Goal: Task Accomplishment & Management: Complete application form

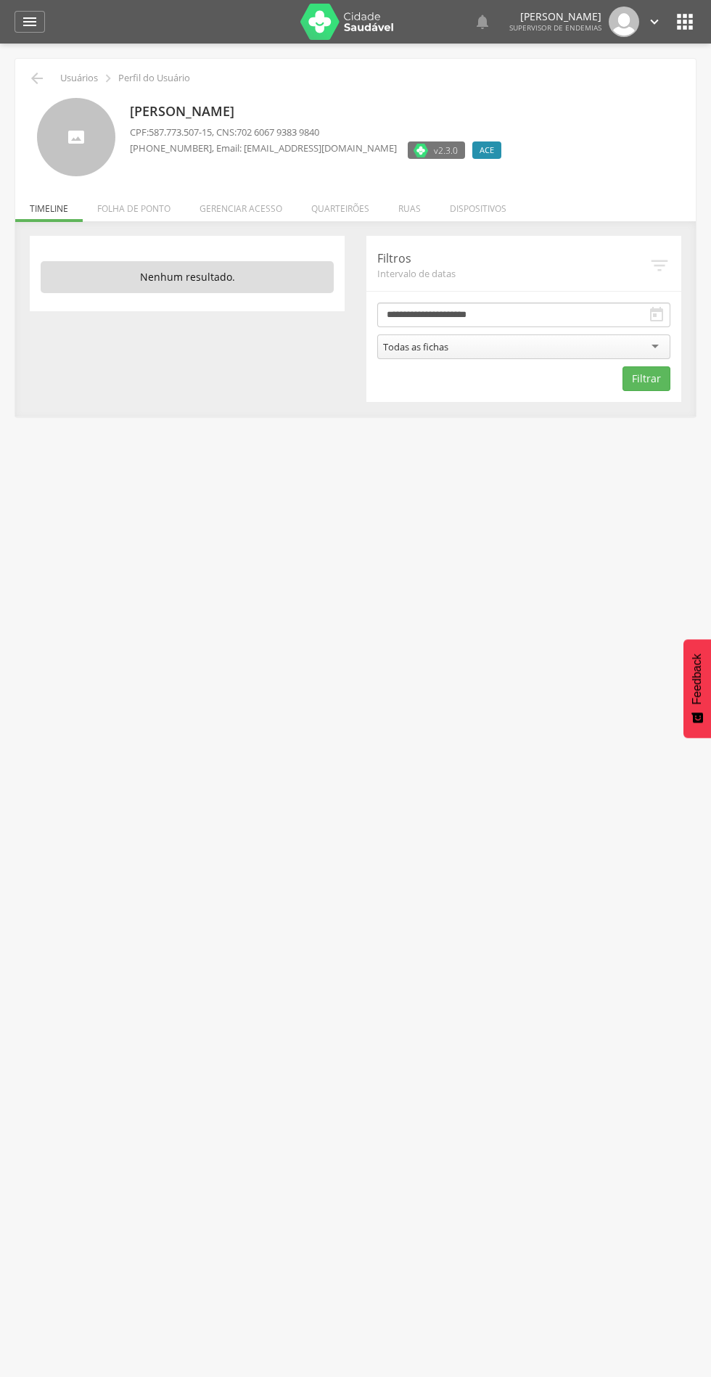
click at [369, 192] on li "Quarteirões" at bounding box center [340, 205] width 87 height 34
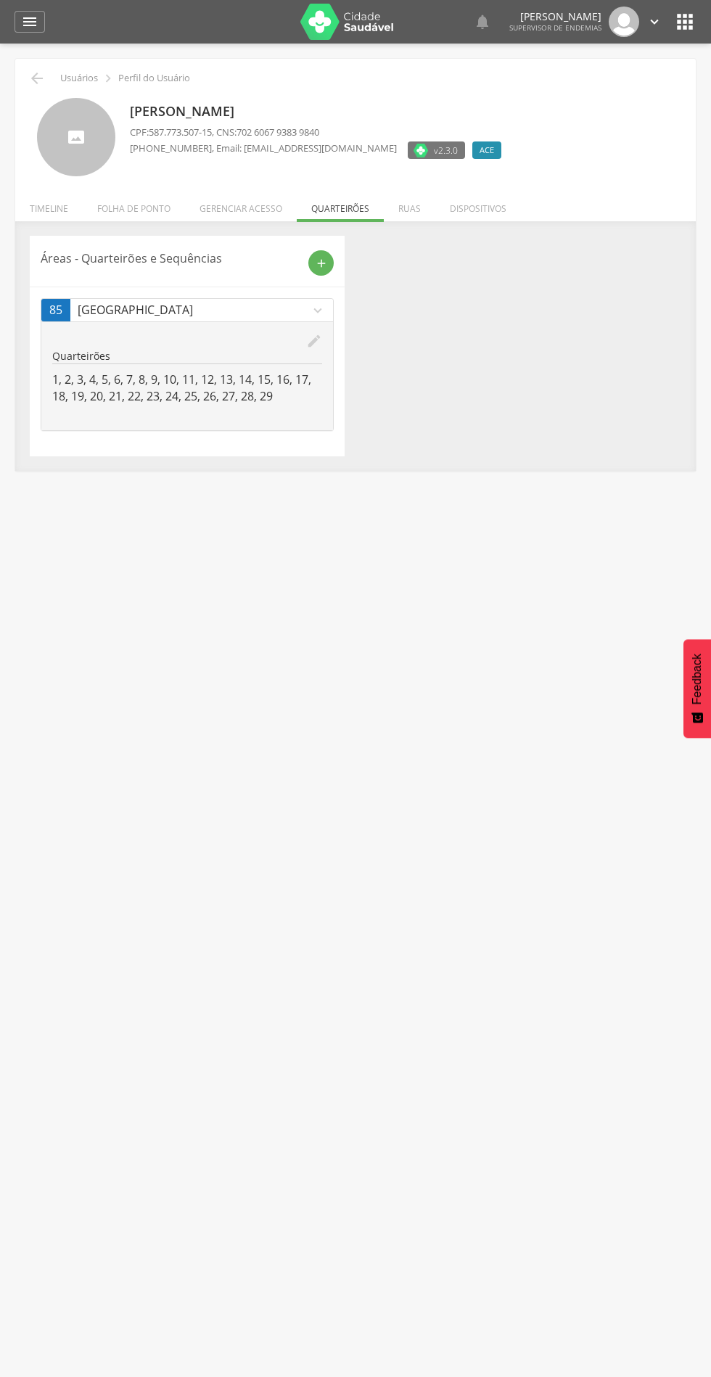
click at [321, 263] on icon "add" at bounding box center [321, 263] width 13 height 13
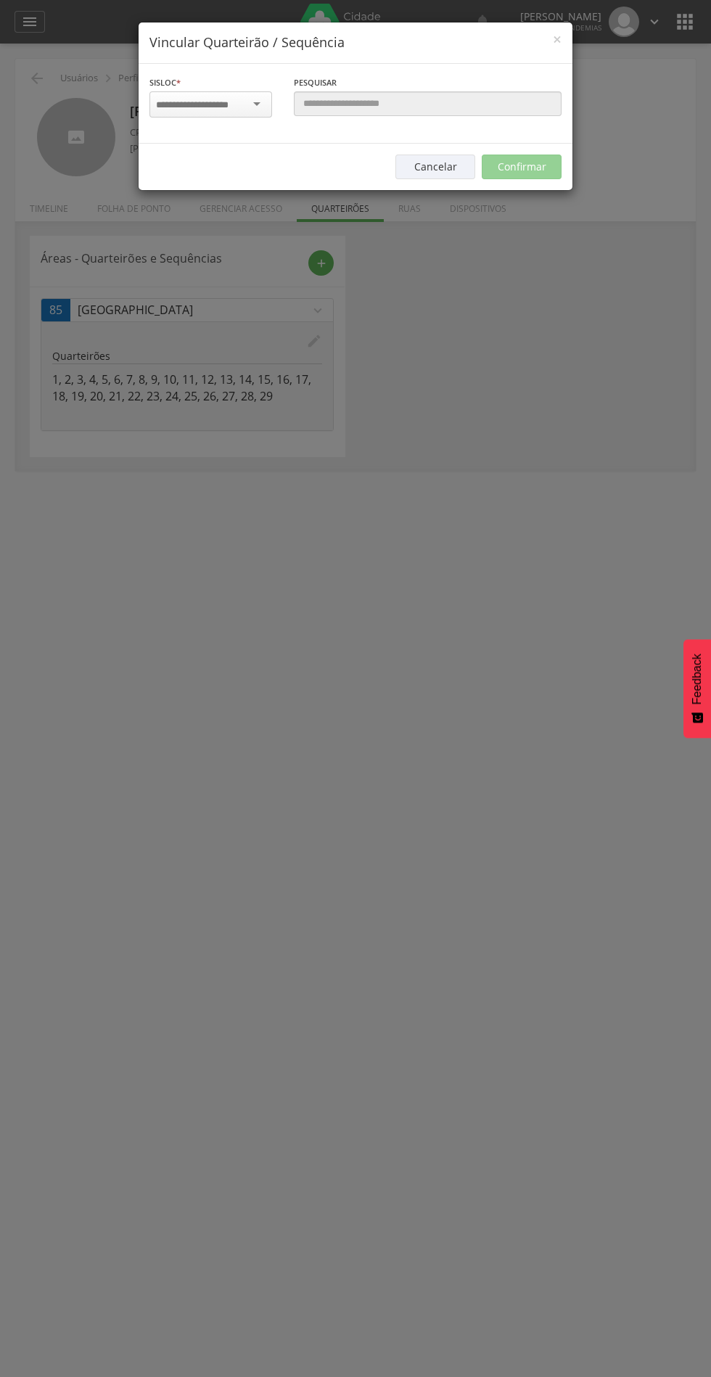
click at [231, 107] on input "select-one" at bounding box center [201, 105] width 91 height 13
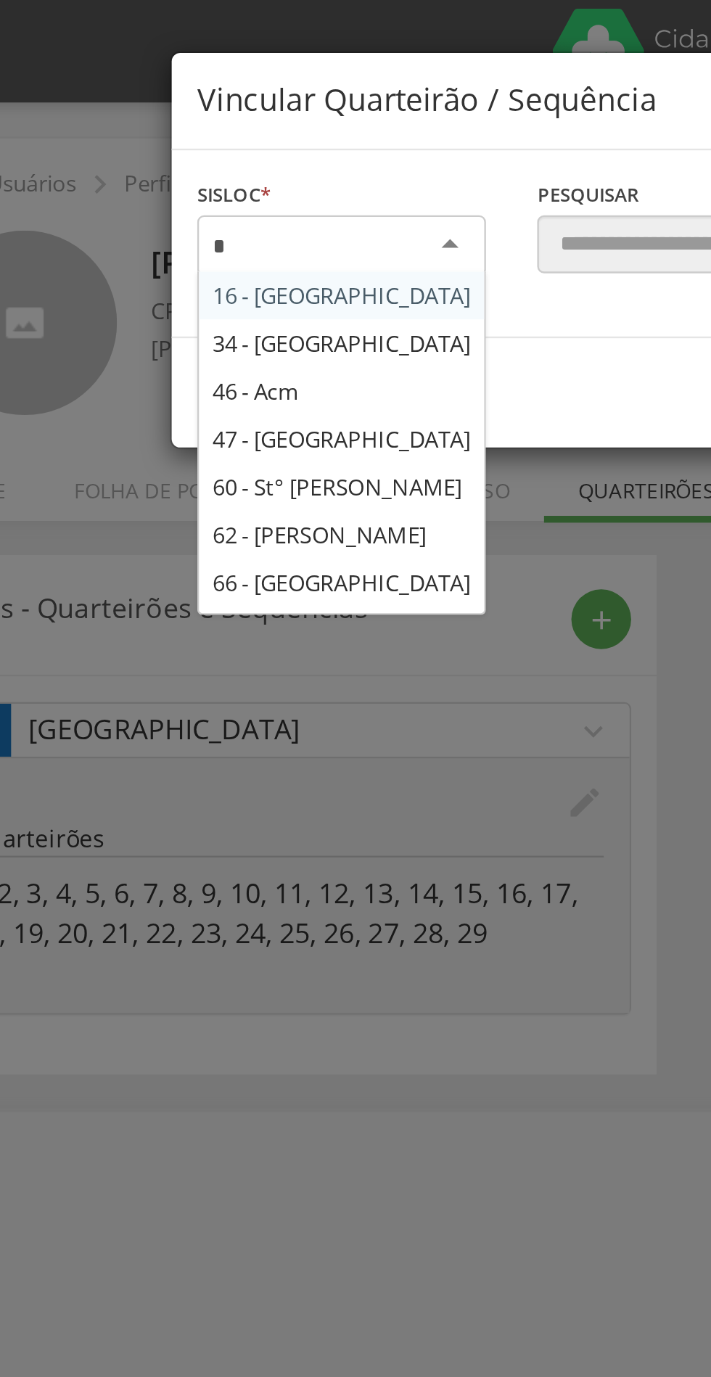
scroll to position [383, 0]
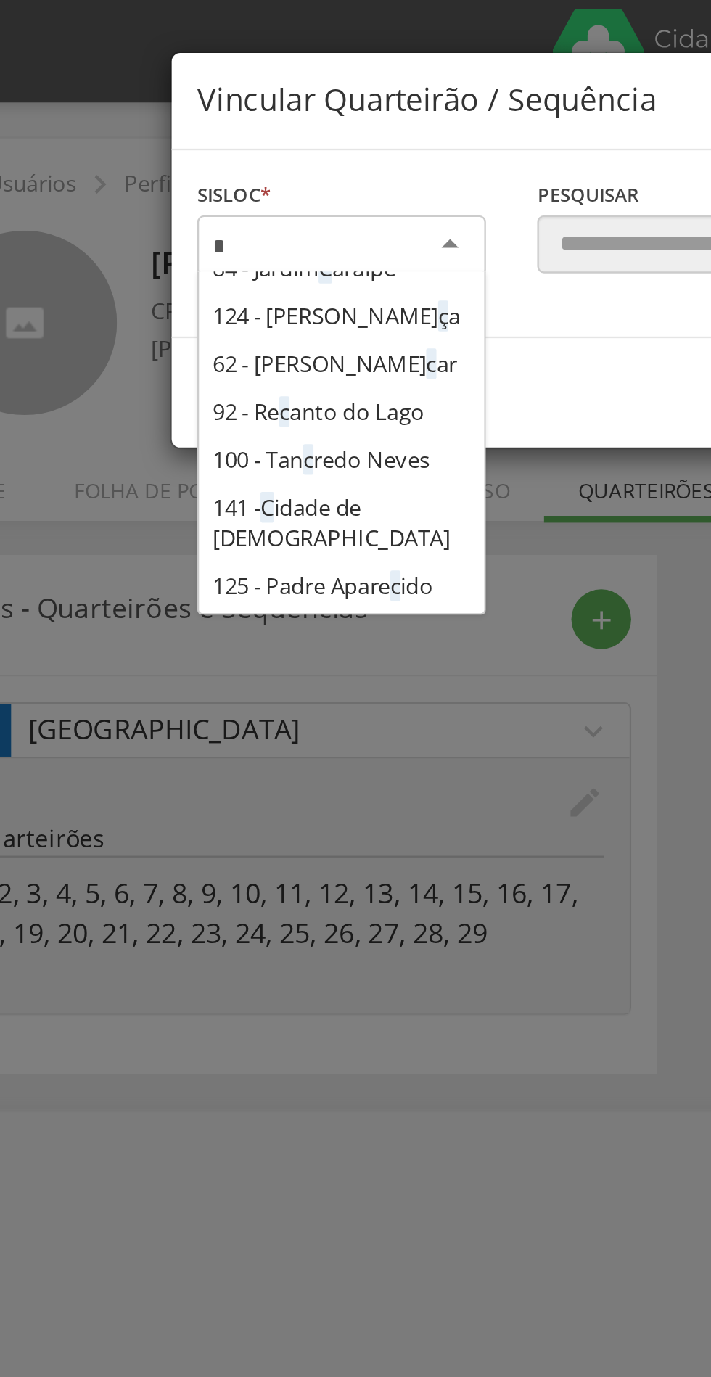
type input "**"
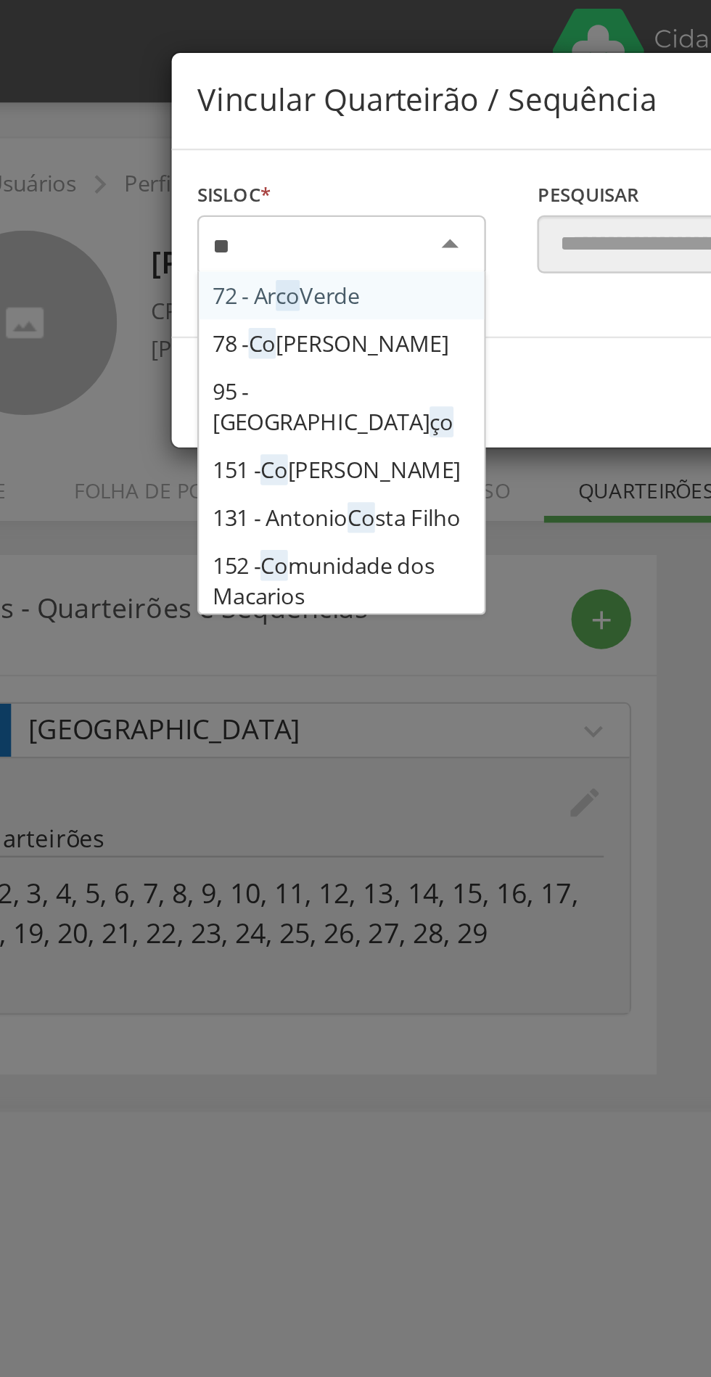
click at [208, 144] on div "Sisloc * 72 - Ar co Verde 78 - Co lina Verde 95 - São Louren ço 151 - Co lina P…" at bounding box center [356, 104] width 434 height 80
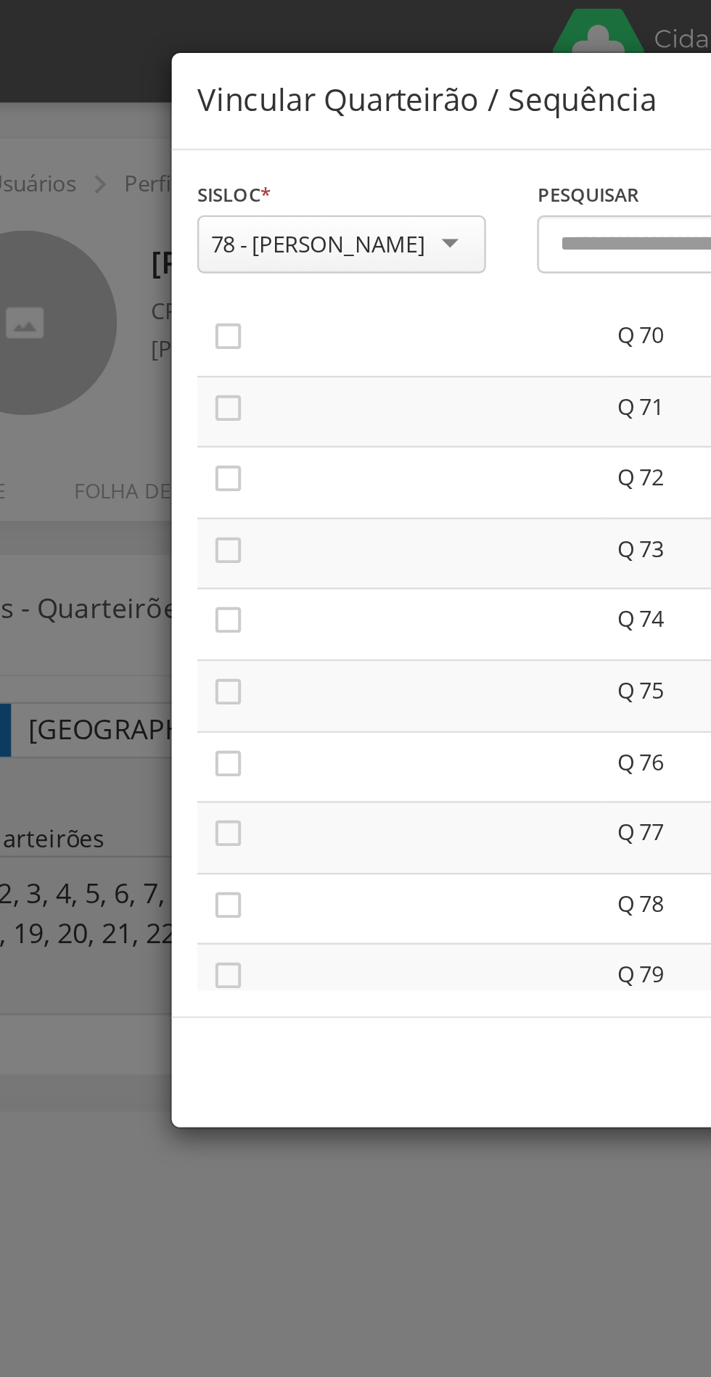
scroll to position [2109, 0]
click at [163, 140] on icon "" at bounding box center [162, 143] width 15 height 15
click at [165, 169] on icon "" at bounding box center [162, 174] width 15 height 15
click at [168, 201] on icon "" at bounding box center [162, 204] width 15 height 15
click at [165, 234] on icon "" at bounding box center [162, 234] width 15 height 15
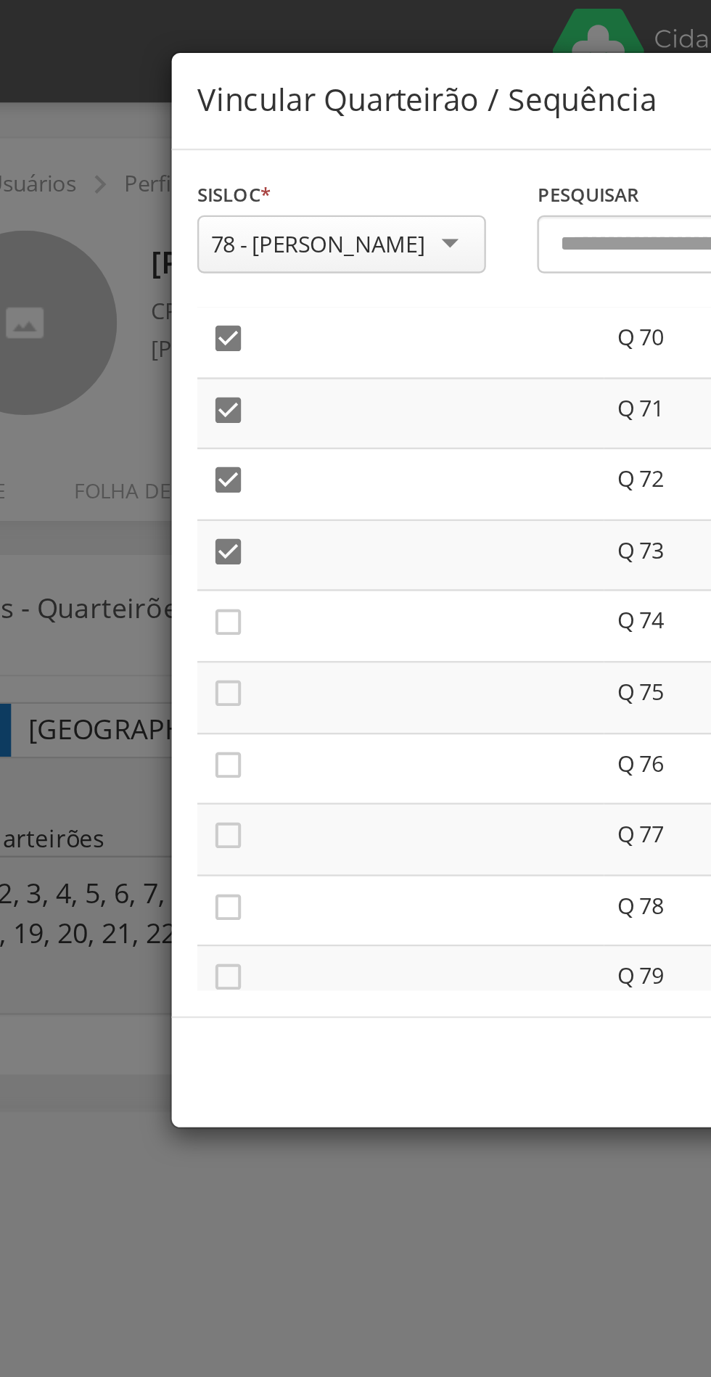
click at [167, 262] on icon "" at bounding box center [162, 264] width 15 height 15
click at [161, 295] on icon "" at bounding box center [162, 294] width 15 height 15
click at [166, 320] on icon "" at bounding box center [162, 325] width 15 height 15
click at [162, 362] on icon "" at bounding box center [162, 355] width 15 height 15
click at [176, 369] on td "" at bounding box center [235, 357] width 173 height 30
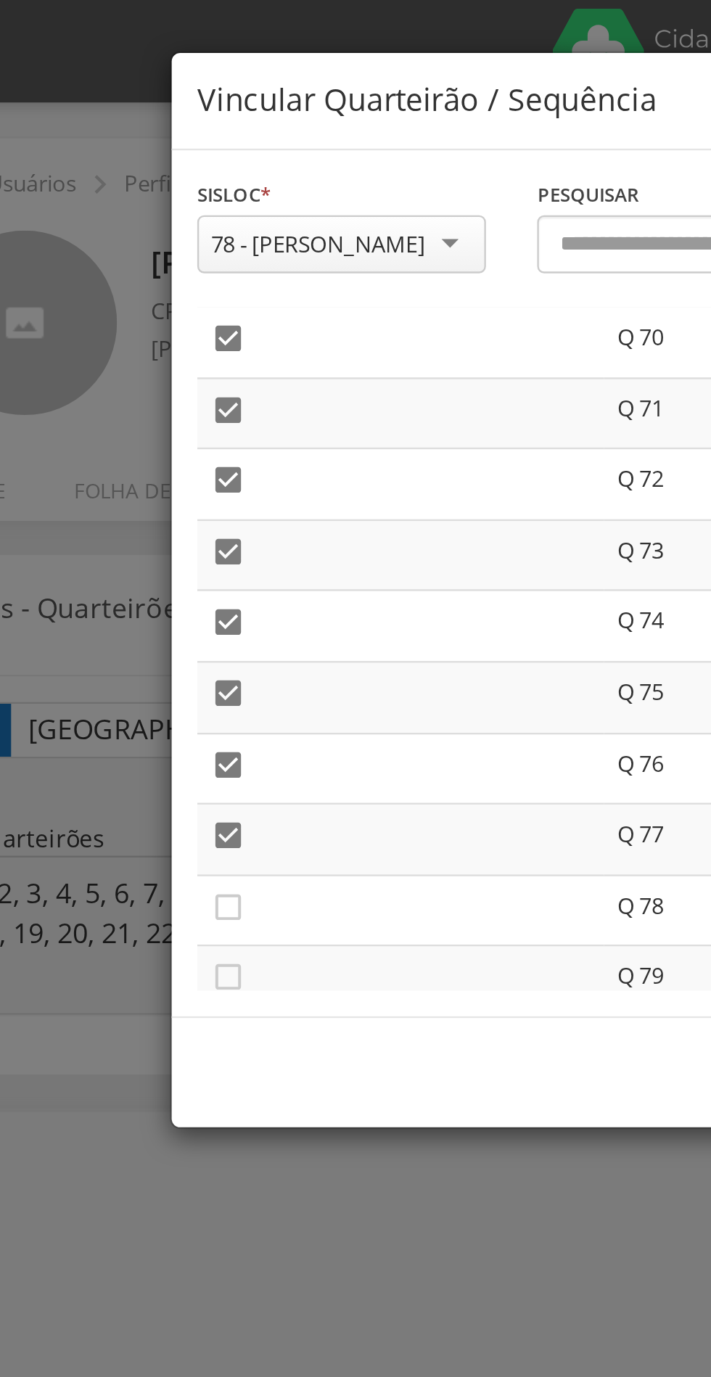
click at [165, 384] on icon "" at bounding box center [162, 385] width 15 height 15
click at [168, 415] on icon "" at bounding box center [162, 415] width 15 height 15
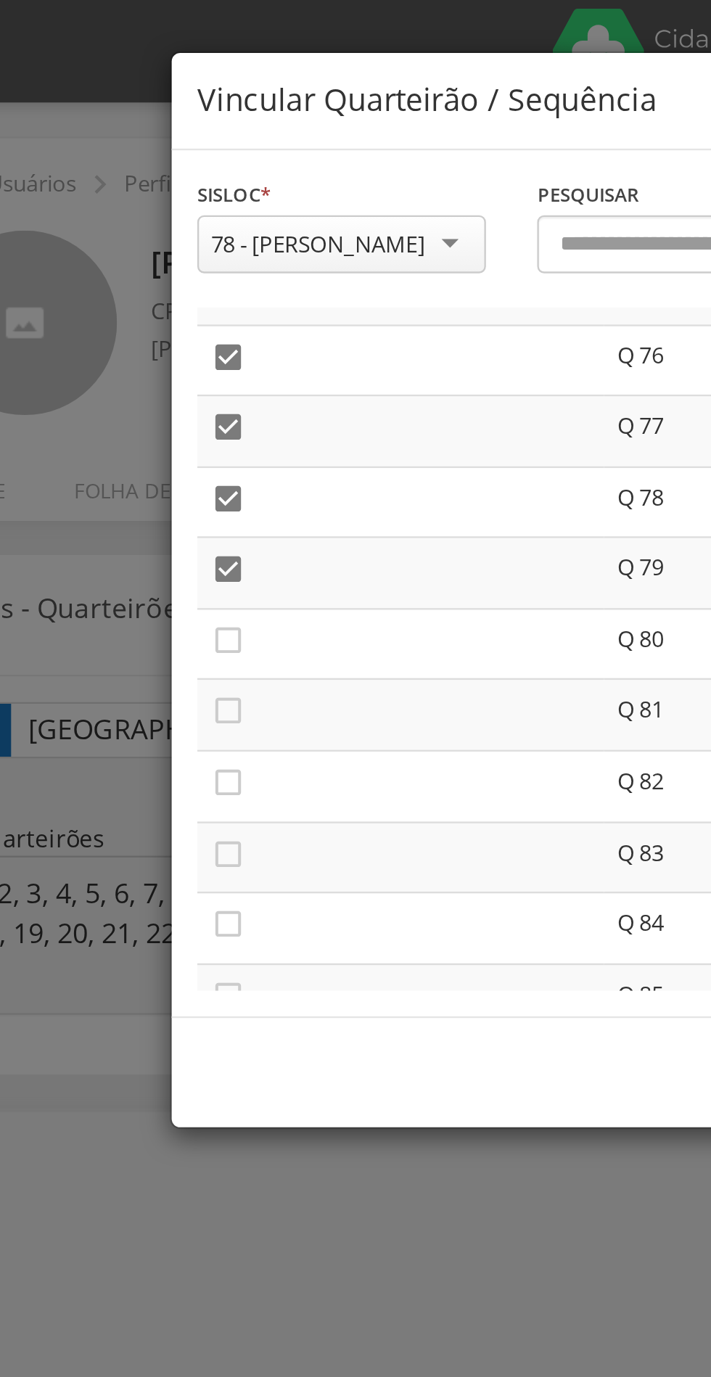
scroll to position [2288, 0]
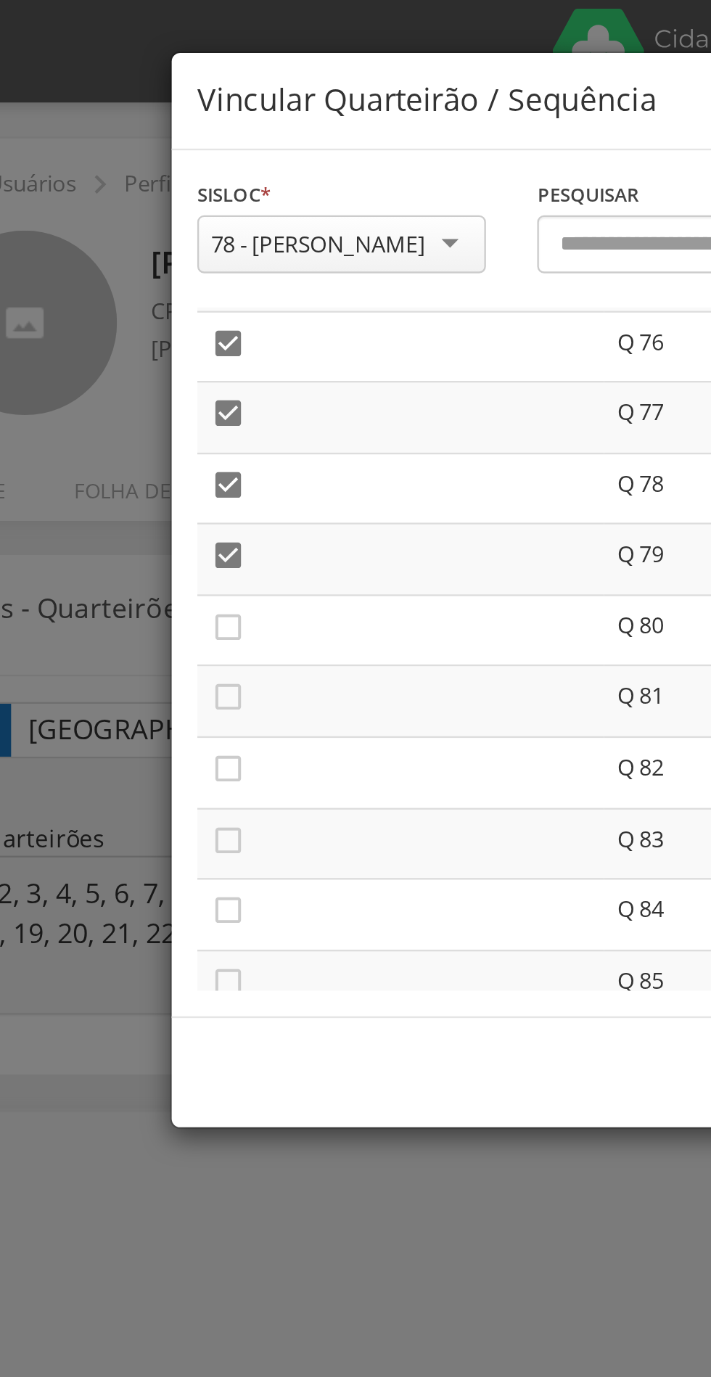
click at [160, 265] on icon "" at bounding box center [162, 266] width 15 height 15
click at [164, 299] on icon "" at bounding box center [162, 296] width 15 height 15
click at [160, 330] on icon "" at bounding box center [162, 326] width 15 height 15
click at [167, 355] on icon "" at bounding box center [162, 357] width 15 height 15
click at [168, 389] on icon "" at bounding box center [162, 387] width 15 height 15
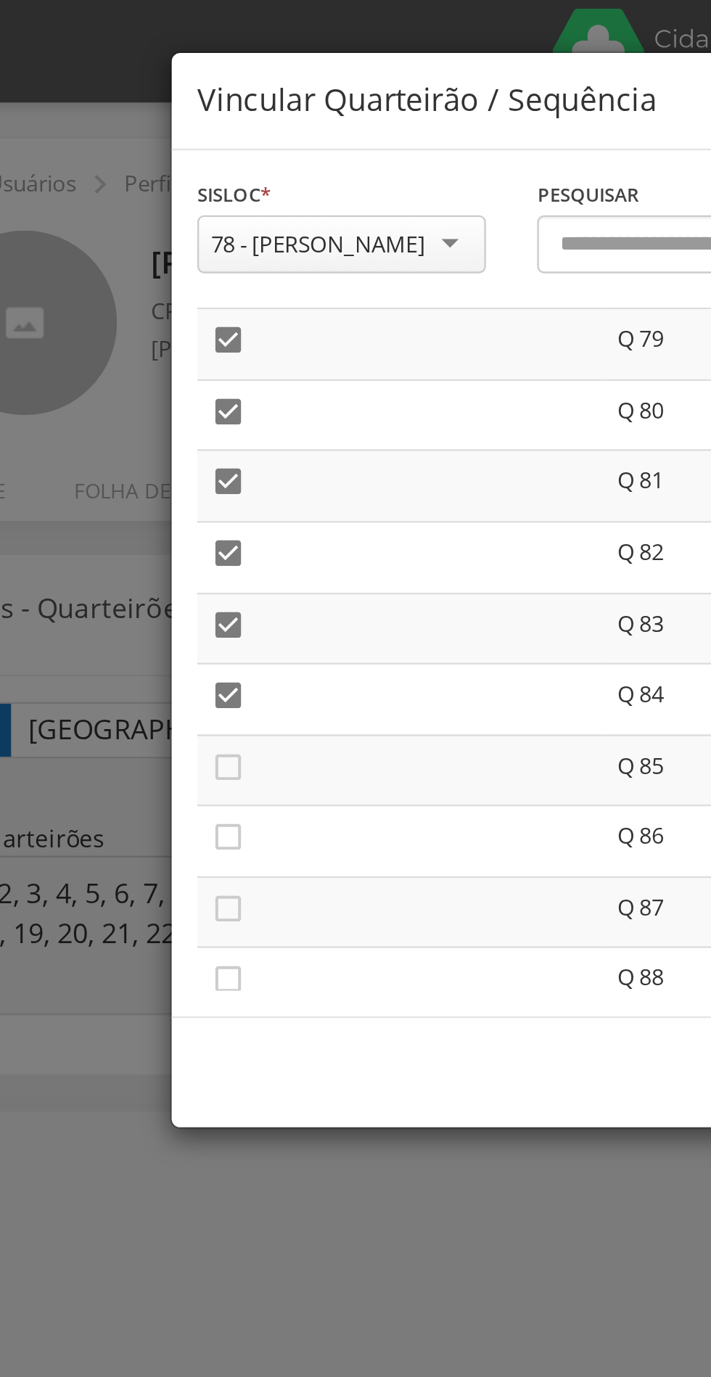
scroll to position [2383, 0]
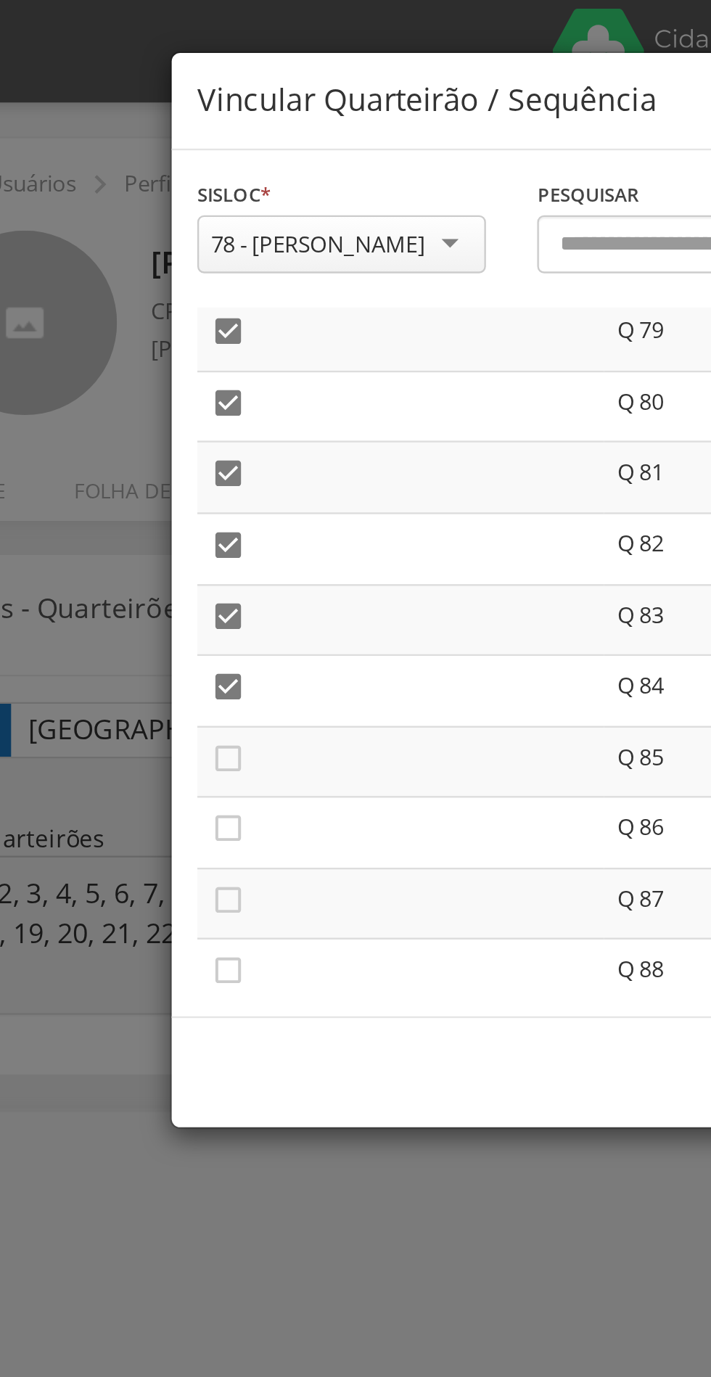
click at [168, 321] on icon "" at bounding box center [162, 322] width 15 height 15
click at [167, 347] on icon "" at bounding box center [162, 352] width 15 height 15
click at [171, 366] on td "" at bounding box center [235, 354] width 173 height 30
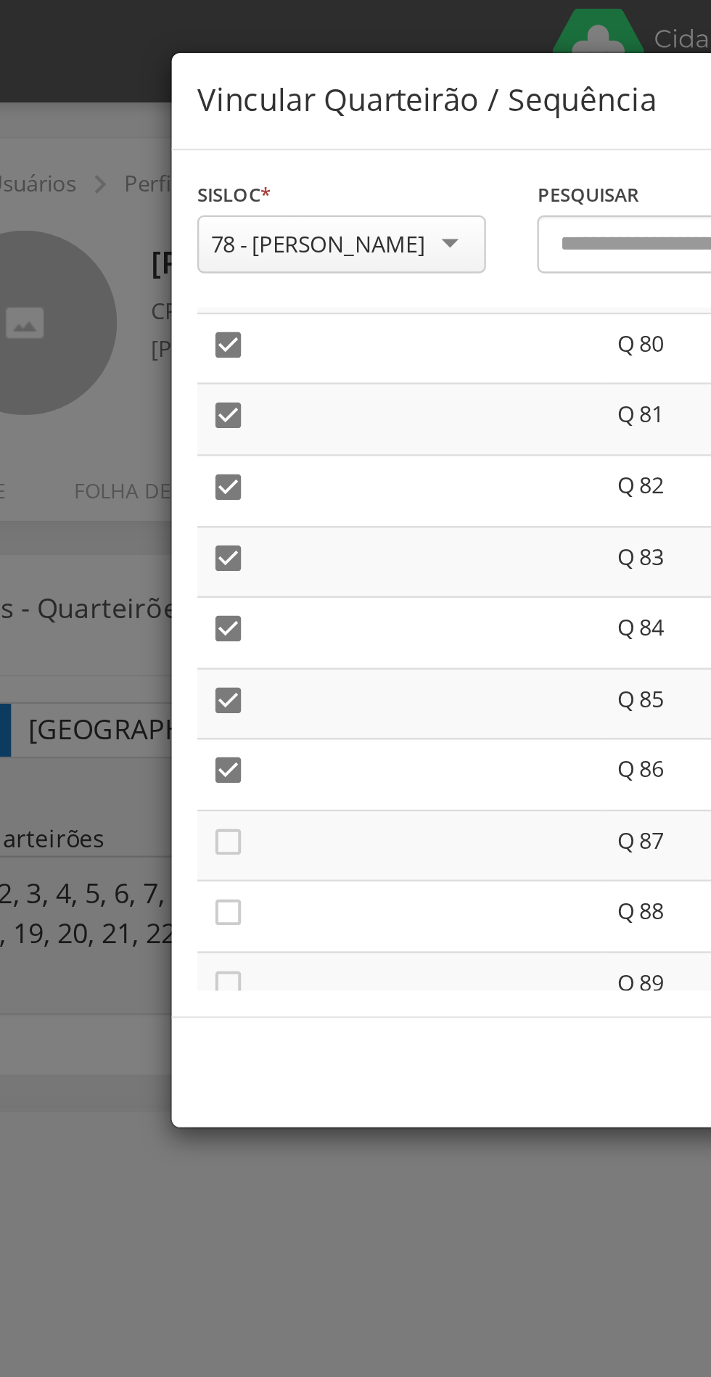
scroll to position [2439, 0]
click at [159, 325] on icon "" at bounding box center [162, 326] width 15 height 15
click at [168, 355] on icon "" at bounding box center [162, 356] width 15 height 15
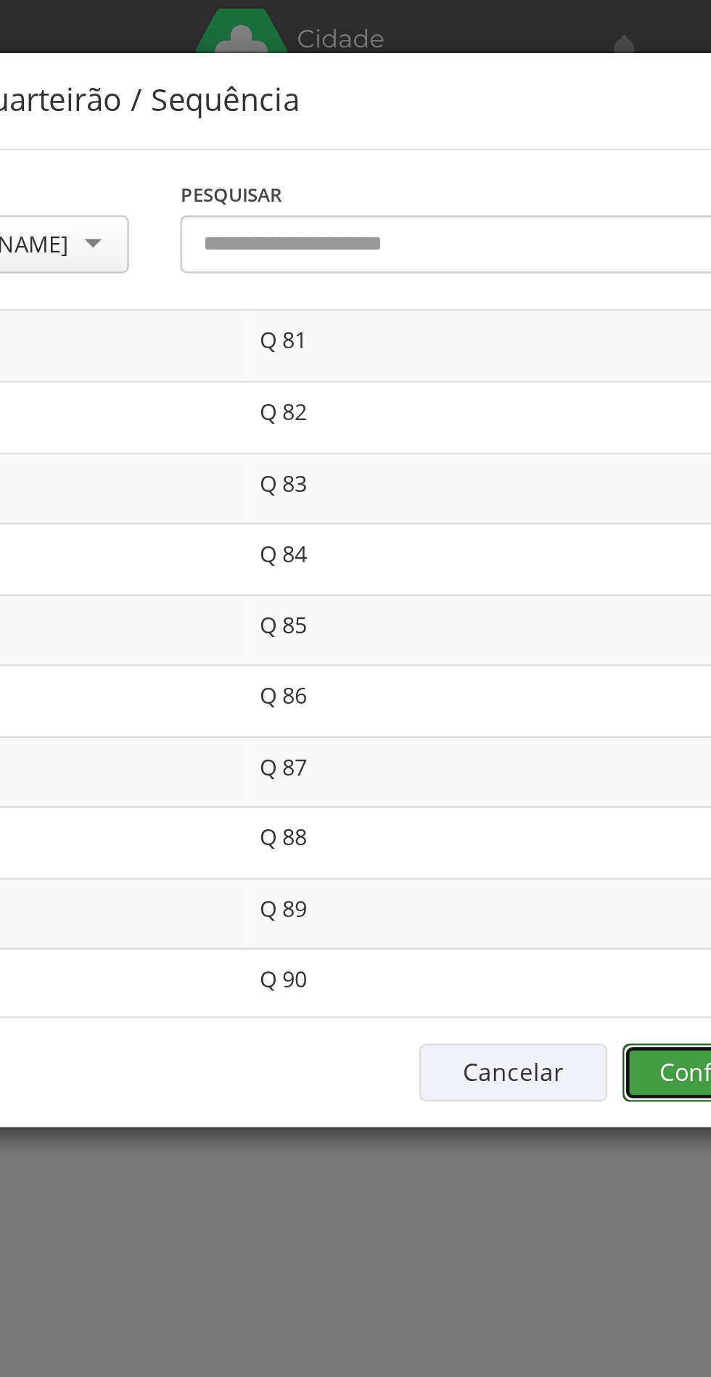
click at [505, 448] on button "Confirmar" at bounding box center [522, 455] width 80 height 25
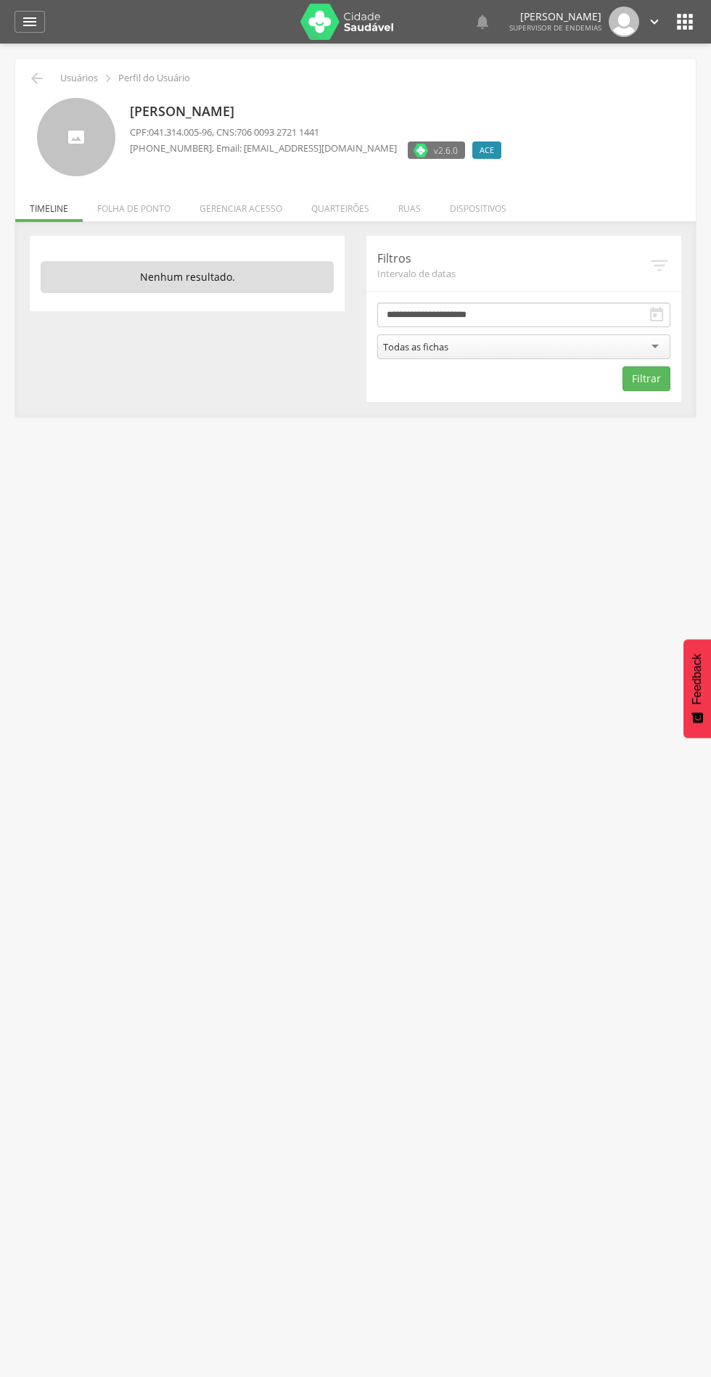
click at [348, 208] on li "Quarteirões" at bounding box center [340, 205] width 87 height 34
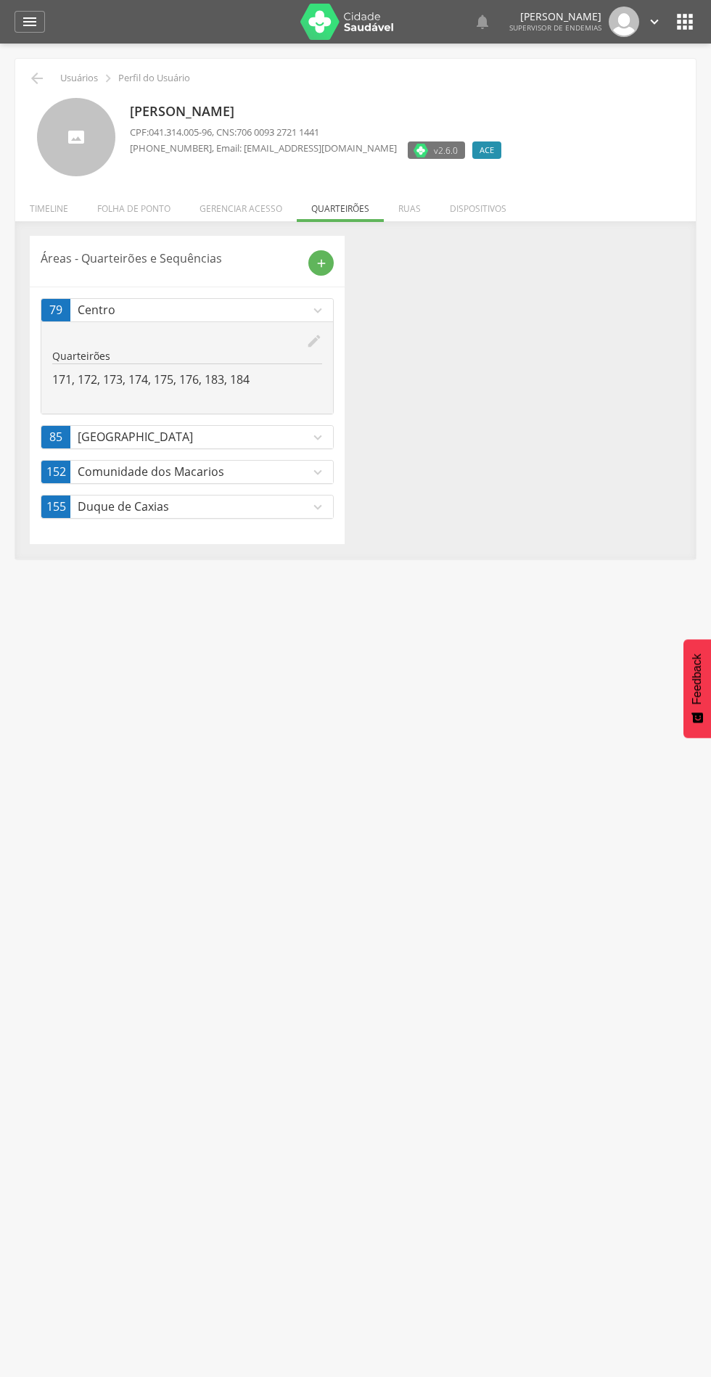
click at [318, 313] on icon "expand_more" at bounding box center [318, 311] width 16 height 16
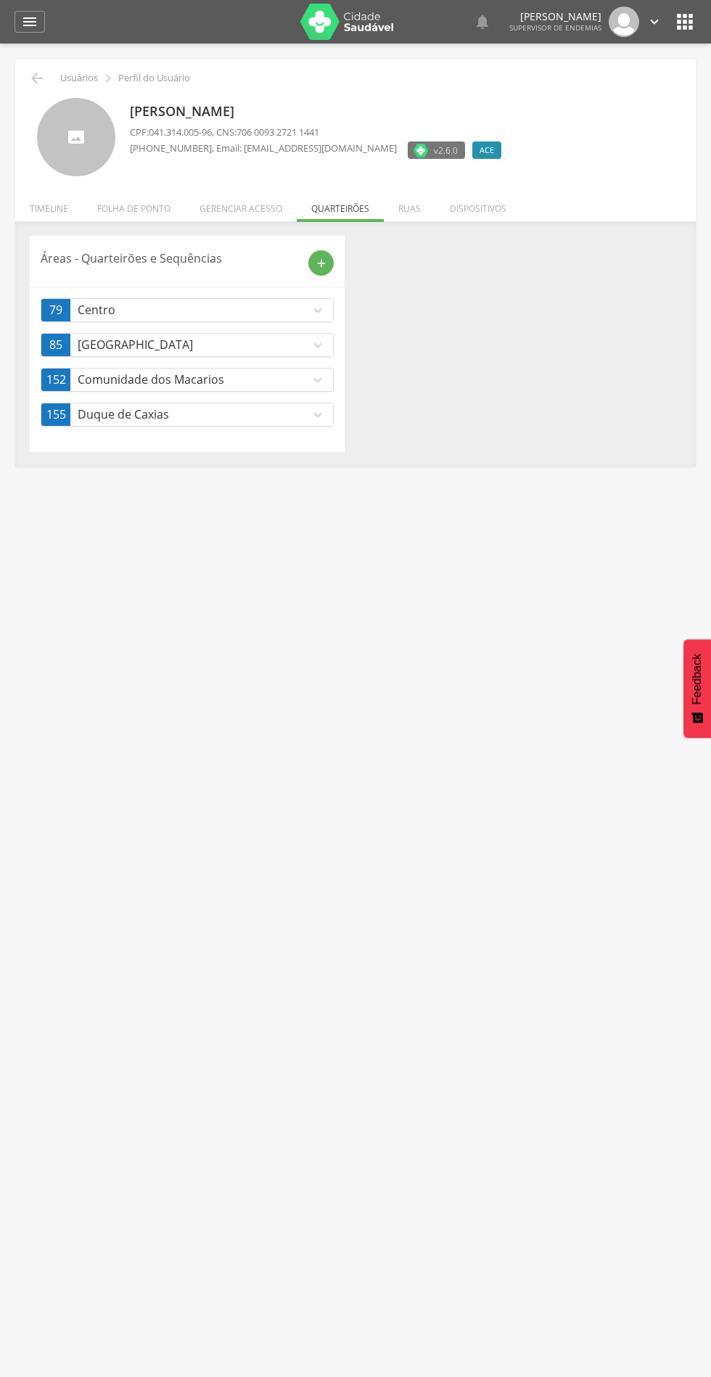
click at [383, 416] on div "Áreas - Quarteirões e Sequências add 79 Centro expand_more edit Quarteirões 171…" at bounding box center [355, 344] width 673 height 216
click at [318, 310] on icon "expand_more" at bounding box center [318, 311] width 16 height 16
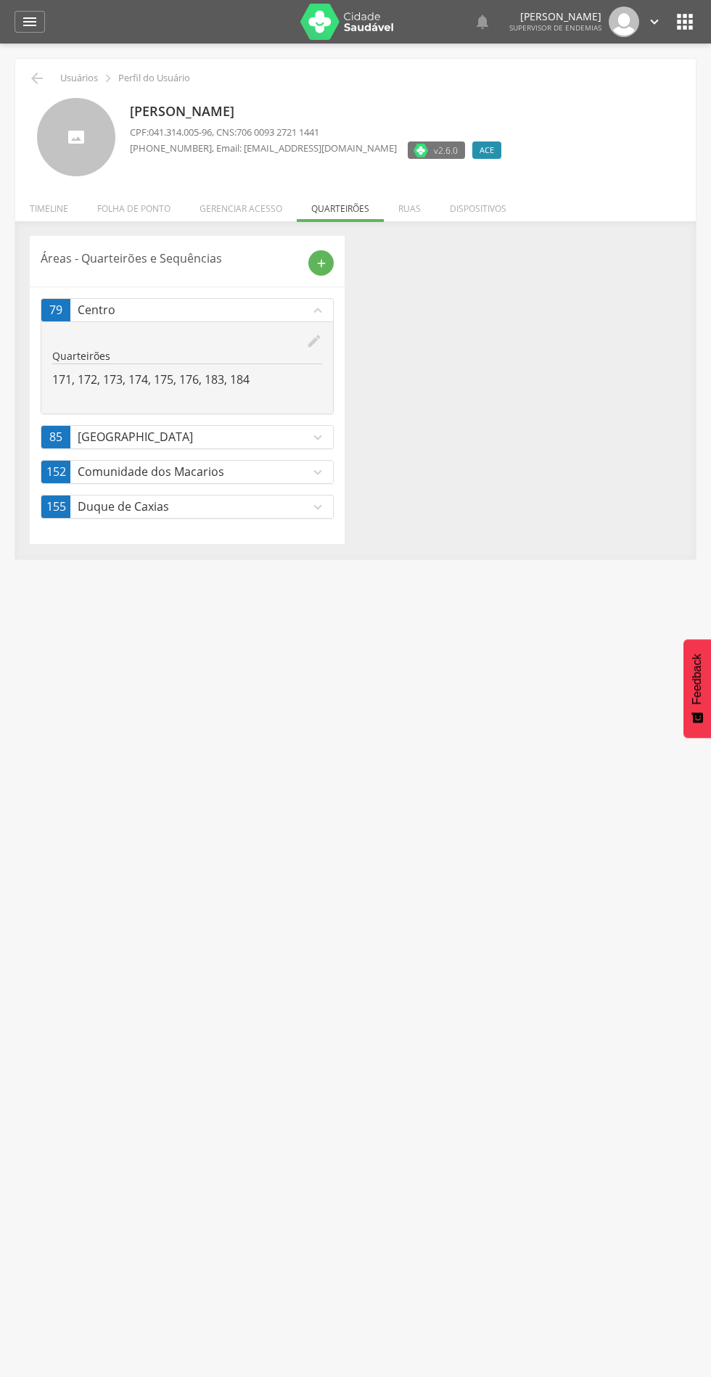
click at [316, 380] on p "171, 172, 173, 174, 175, 176, 183, 184" at bounding box center [187, 380] width 270 height 17
click at [272, 362] on p "Quarteirões" at bounding box center [187, 356] width 270 height 15
click at [272, 370] on div "Quarteirões 171, 172, 173, 174, 175, 176, 183, 184" at bounding box center [187, 368] width 270 height 39
click at [314, 341] on icon "edit" at bounding box center [314, 341] width 16 height 16
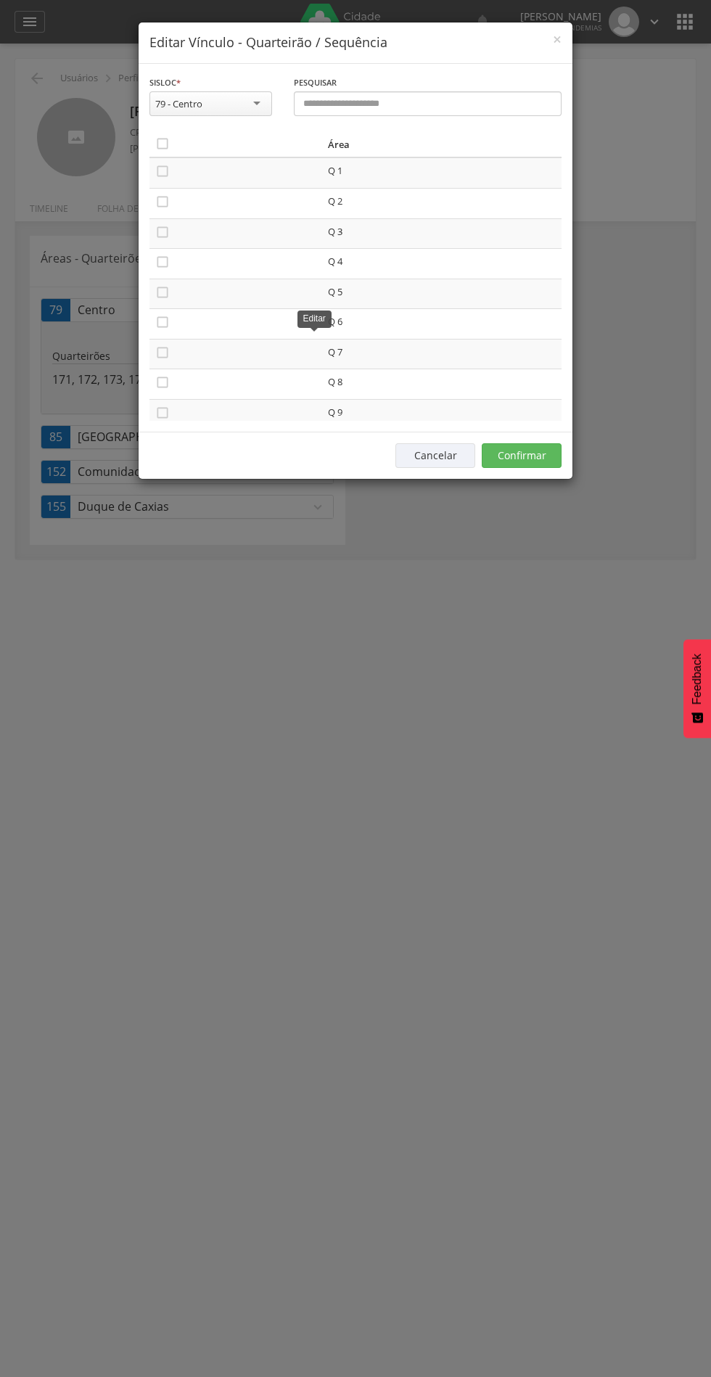
click at [163, 144] on icon "" at bounding box center [162, 143] width 15 height 15
click at [163, 144] on icon "" at bounding box center [162, 143] width 15 height 15
click at [538, 449] on button "Confirmar" at bounding box center [522, 455] width 80 height 25
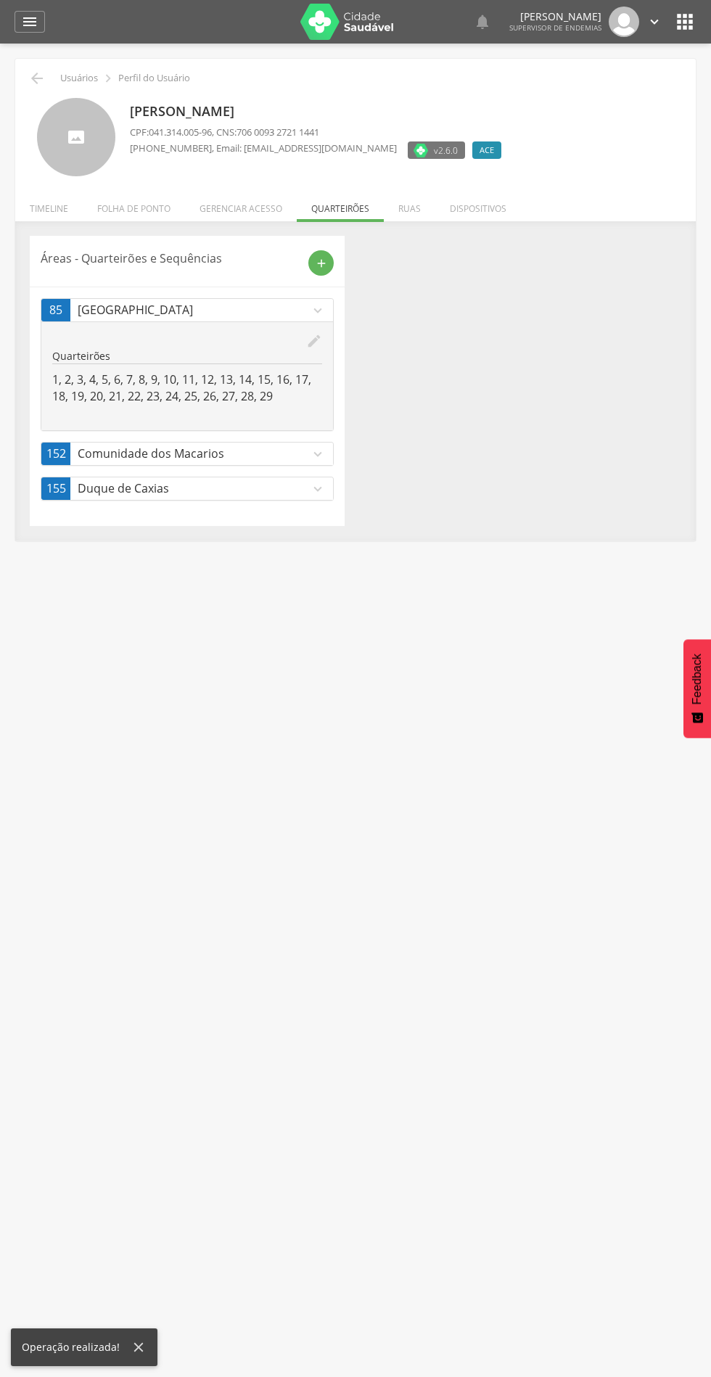
click at [276, 455] on p "Comunidade dos Macarios" at bounding box center [194, 454] width 232 height 17
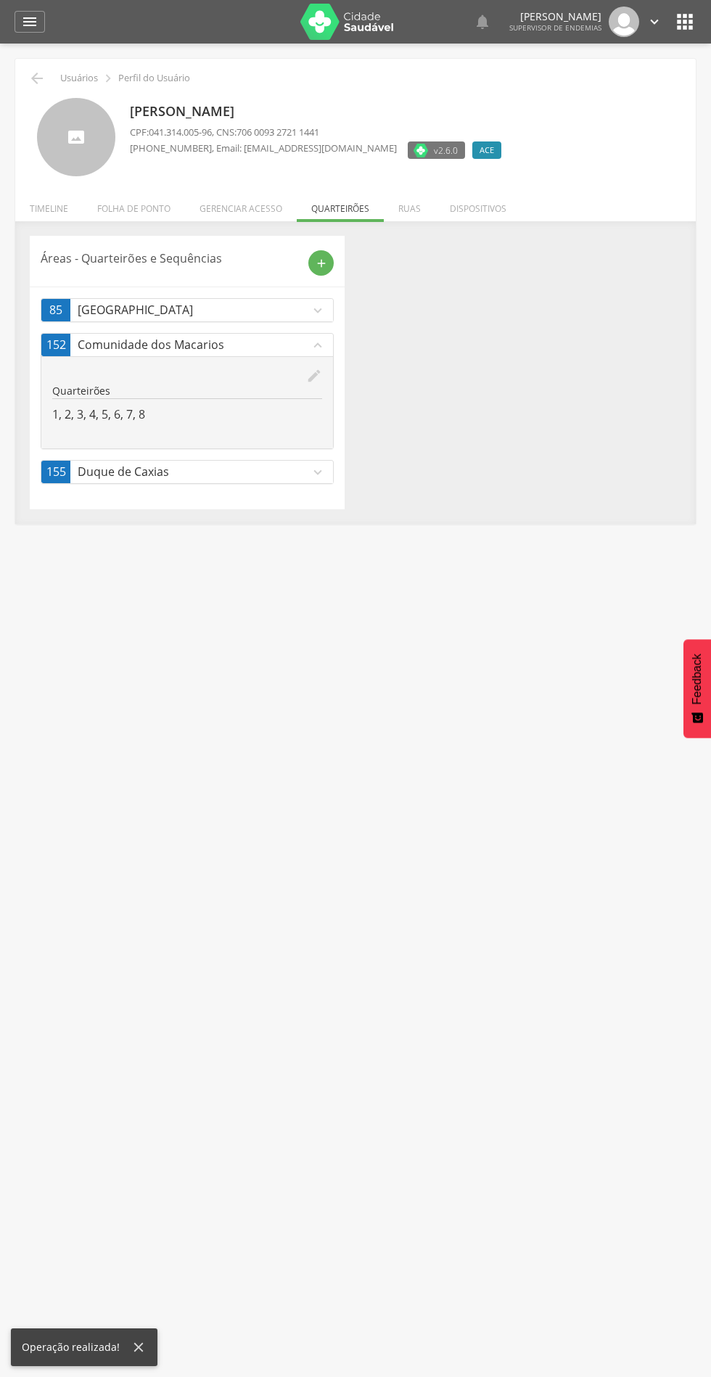
click at [309, 378] on icon "edit" at bounding box center [314, 376] width 16 height 16
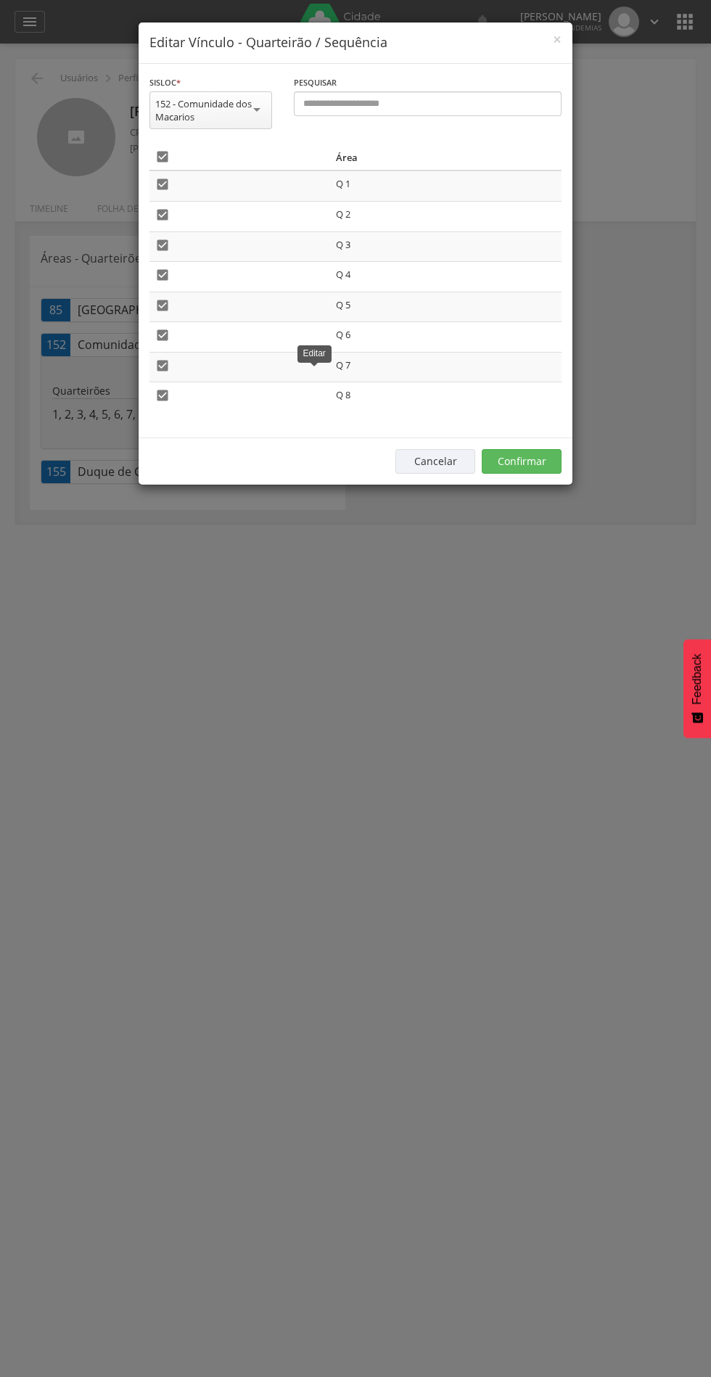
click at [163, 155] on icon "" at bounding box center [162, 156] width 15 height 15
click at [554, 455] on button "Confirmar" at bounding box center [522, 461] width 80 height 25
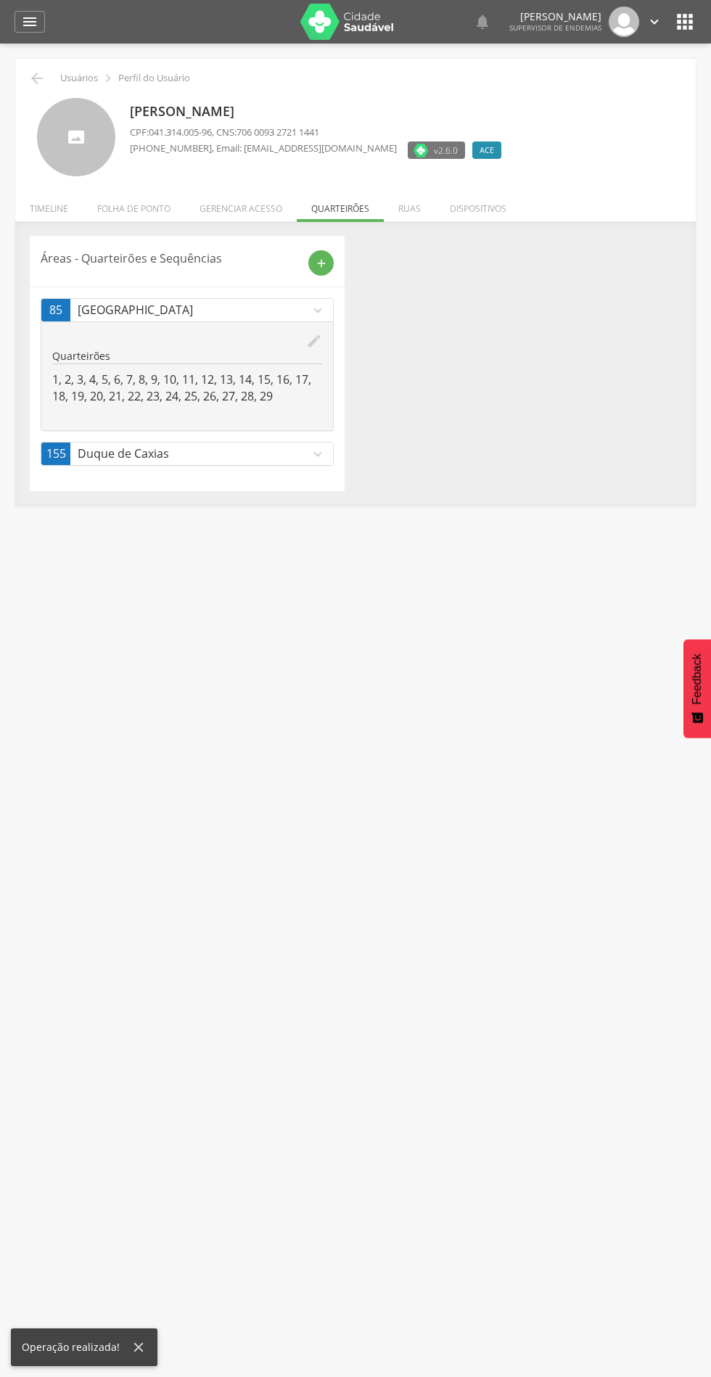
click at [247, 449] on p "Duque de Caxias" at bounding box center [194, 454] width 232 height 17
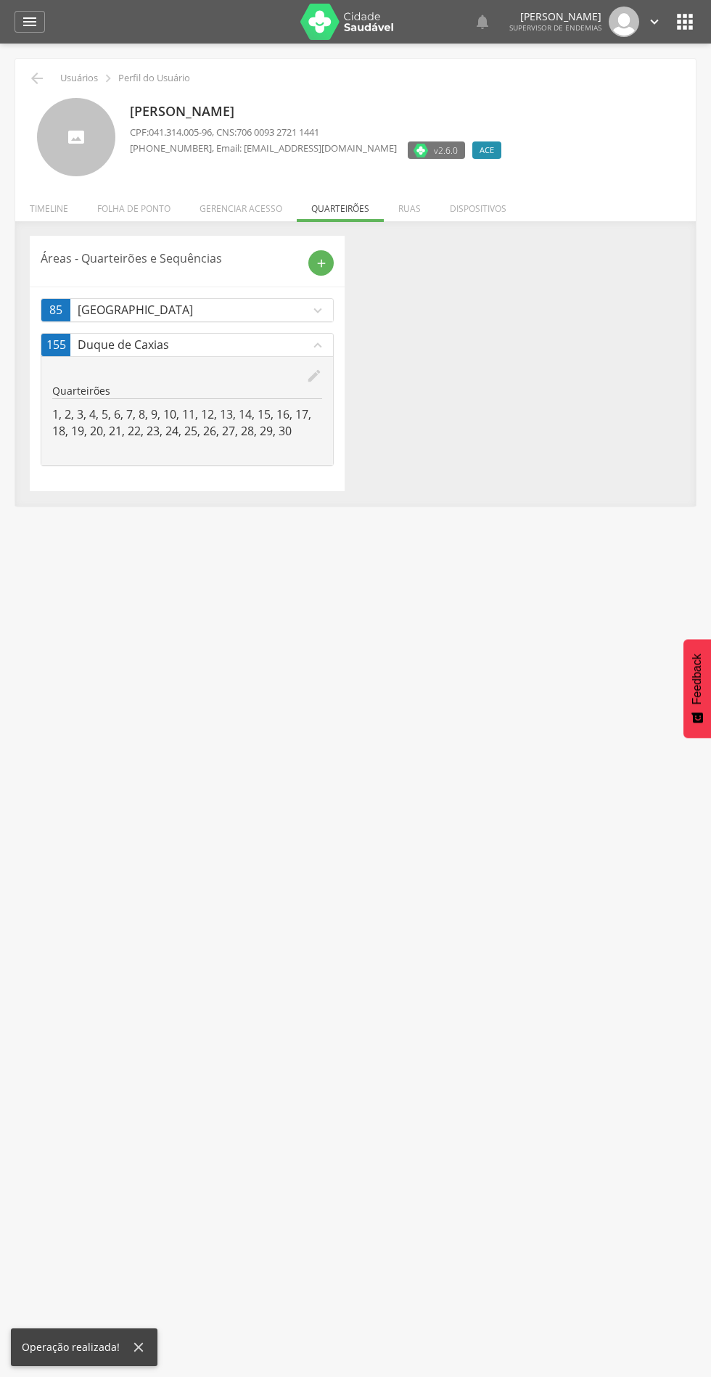
click at [321, 369] on icon "edit" at bounding box center [314, 376] width 16 height 16
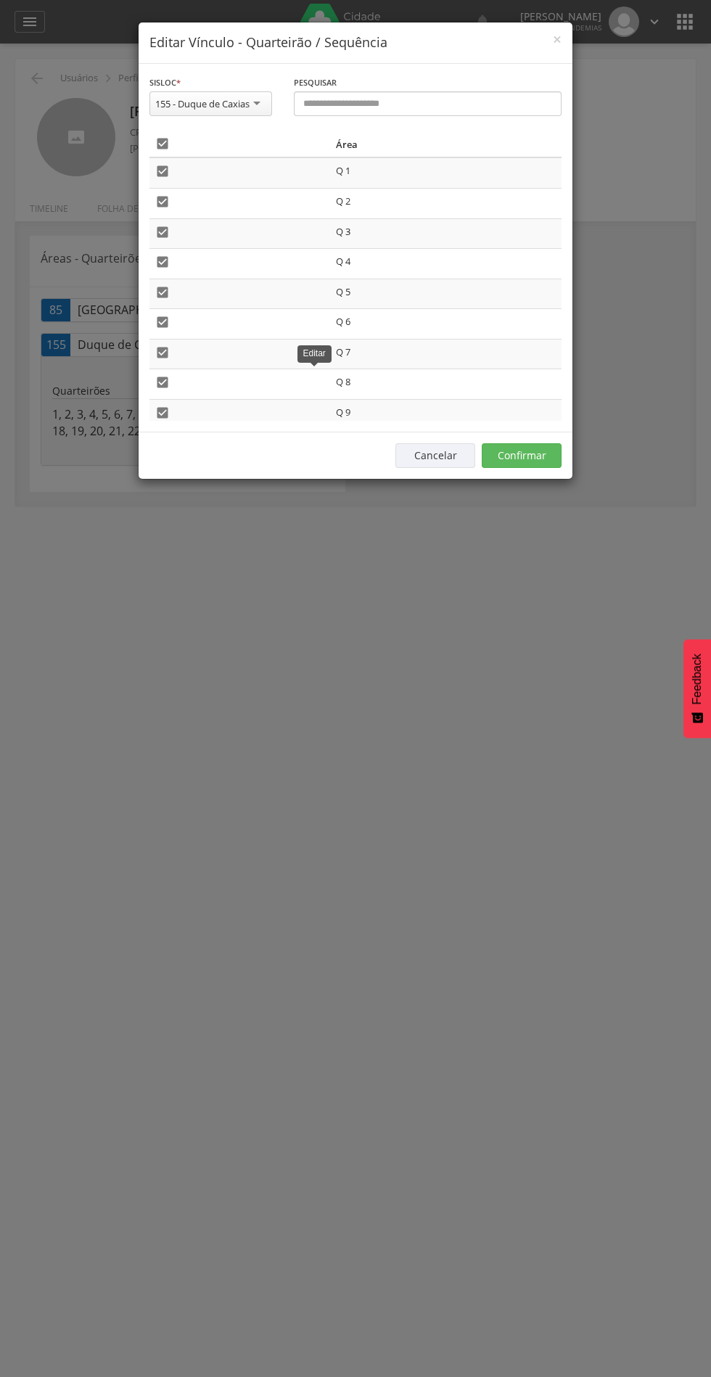
click at [163, 142] on icon "" at bounding box center [162, 143] width 15 height 15
click at [548, 430] on div "**********" at bounding box center [356, 248] width 434 height 369
click at [518, 438] on div "Cancelar Confirmar" at bounding box center [356, 455] width 434 height 47
click at [528, 448] on button "Confirmar" at bounding box center [522, 455] width 80 height 25
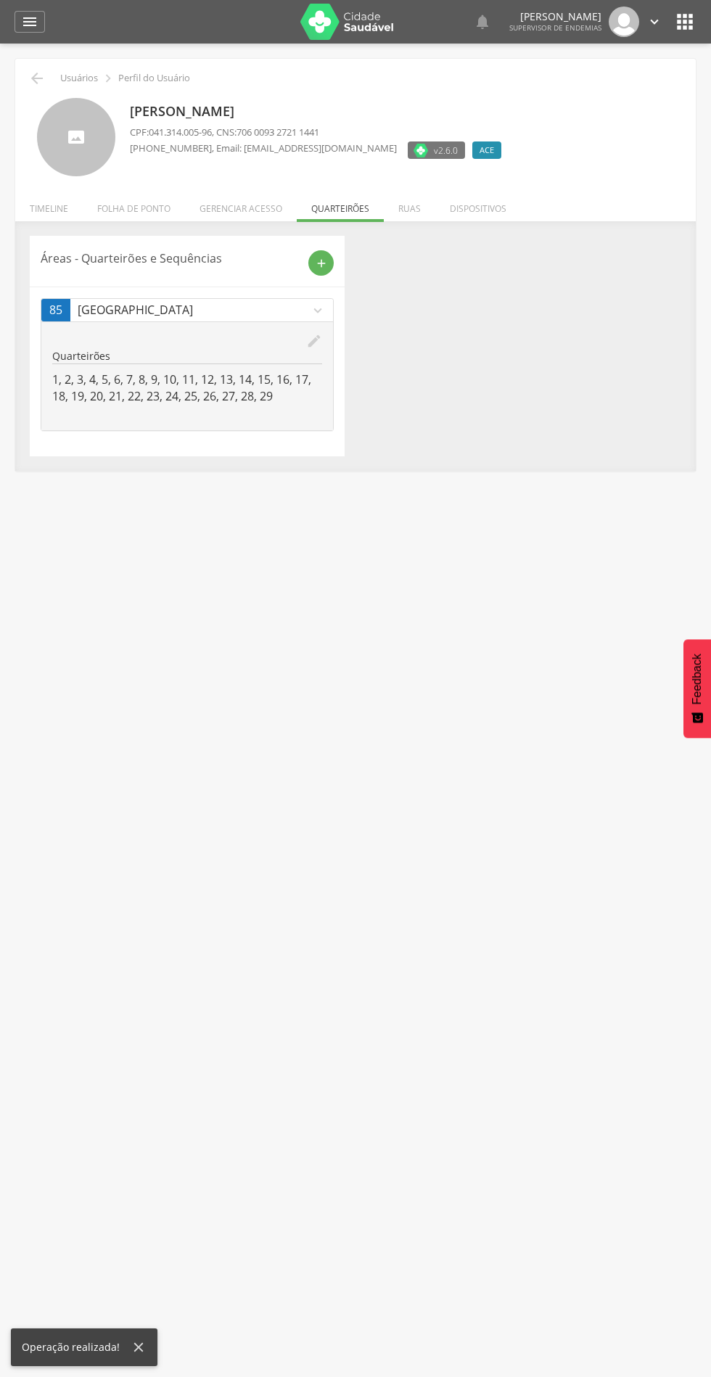
click at [36, 73] on icon "" at bounding box center [36, 78] width 17 height 17
